Goal: Transaction & Acquisition: Subscribe to service/newsletter

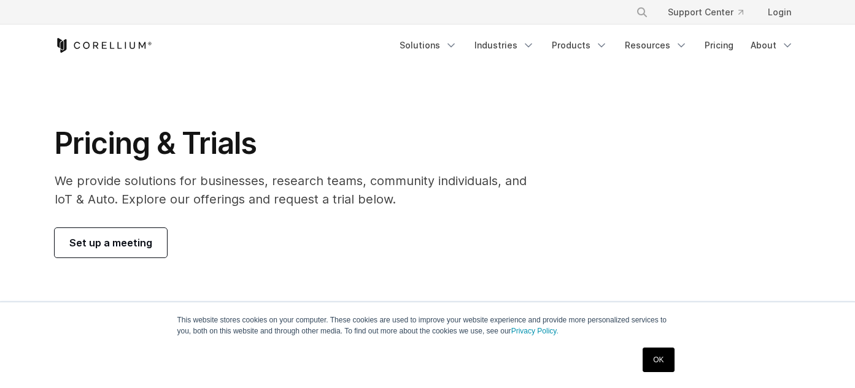
click at [397, 121] on section "Pricing & Trials We provide solutions for businesses, research teams, community…" at bounding box center [427, 191] width 855 height 250
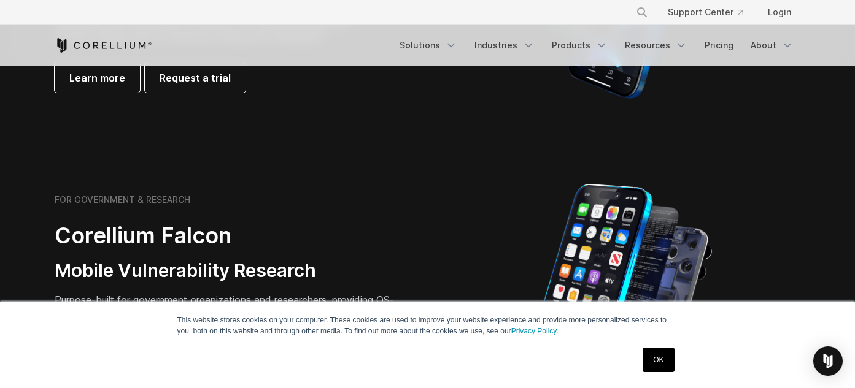
scroll to position [496, 0]
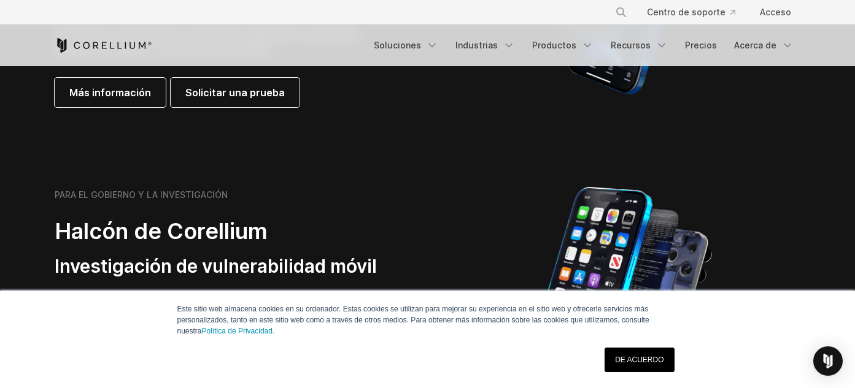
click at [655, 366] on link "DE ACUERDO" at bounding box center [638, 360] width 69 height 25
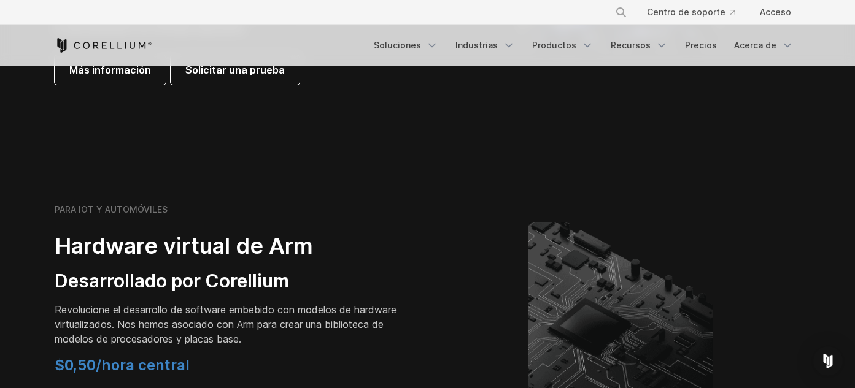
scroll to position [1355, 0]
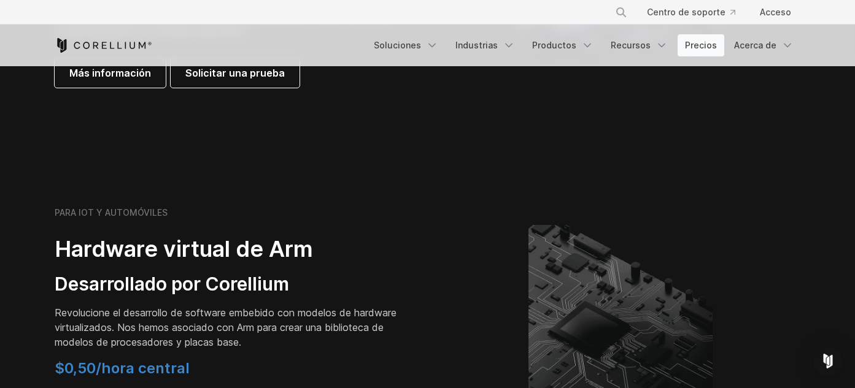
click at [701, 40] on font "Precios" at bounding box center [701, 45] width 32 height 10
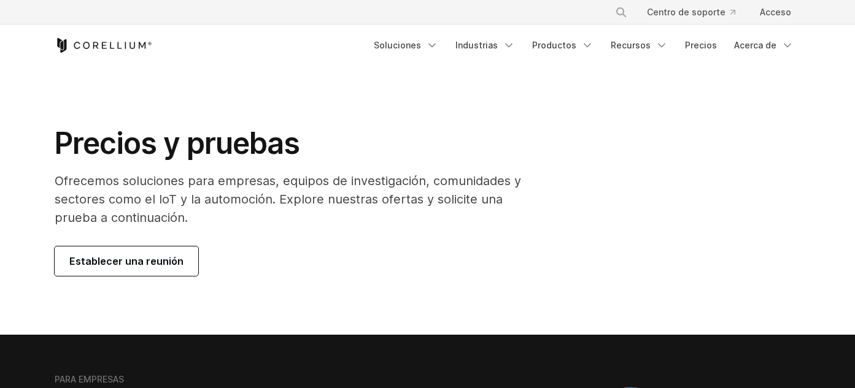
click at [590, 47] on polyline "Menú de navegación" at bounding box center [587, 45] width 6 height 3
